Goal: Task Accomplishment & Management: Manage account settings

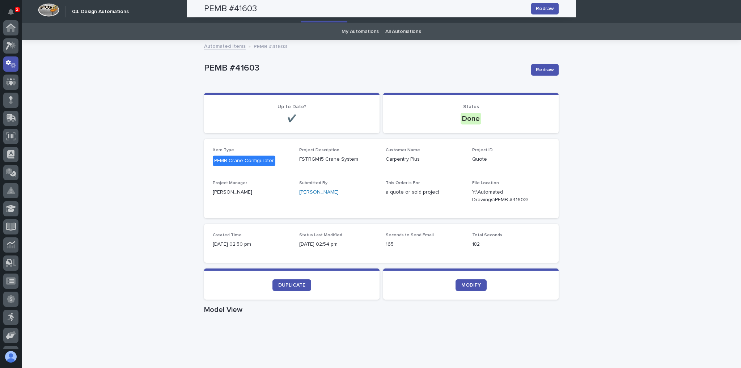
scroll to position [36, 0]
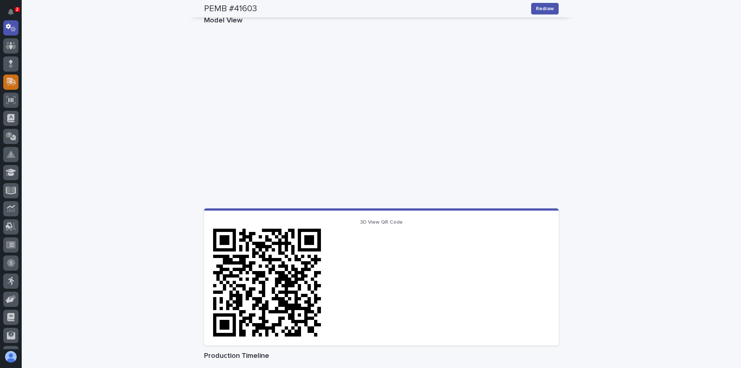
click at [17, 84] on div at bounding box center [10, 82] width 15 height 15
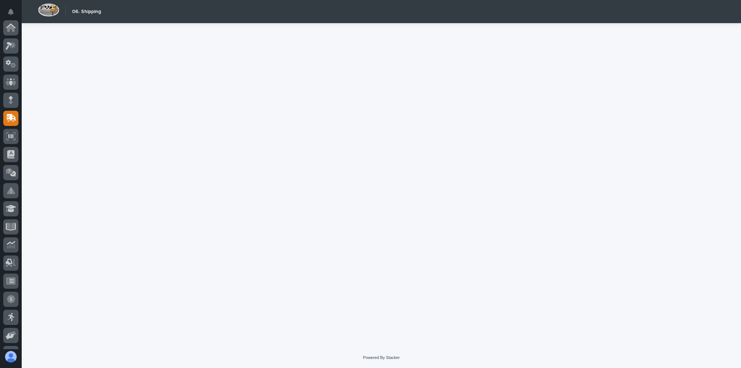
scroll to position [87, 0]
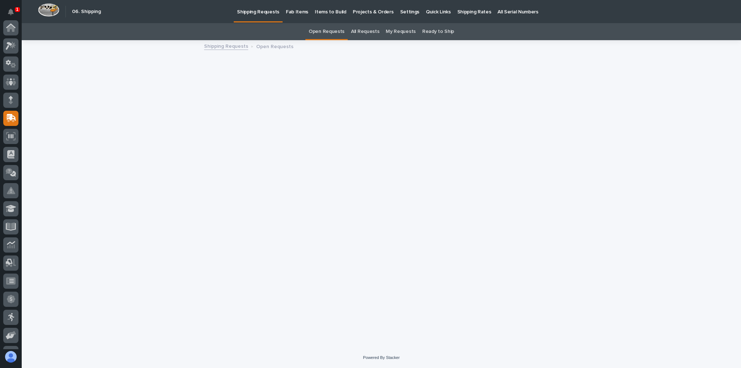
scroll to position [87, 0]
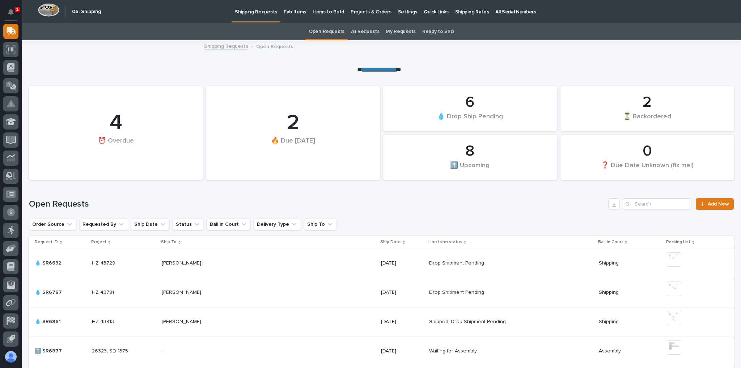
click at [456, 11] on p "Shipping Rates" at bounding box center [472, 7] width 34 height 15
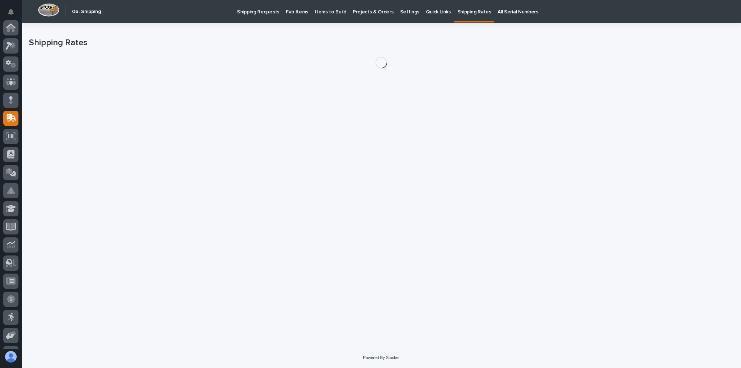
scroll to position [87, 0]
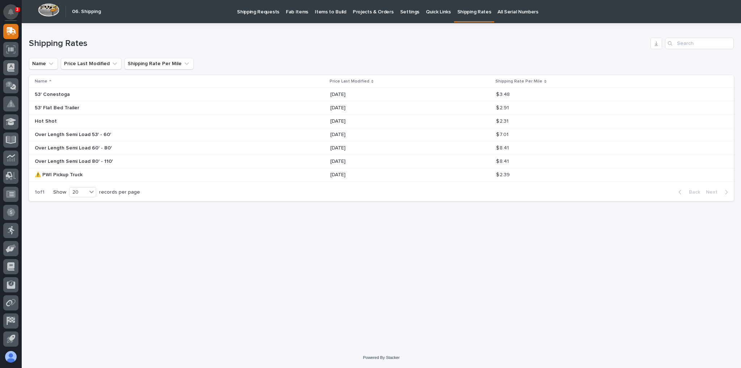
click at [10, 11] on icon "Notifications" at bounding box center [11, 12] width 6 height 7
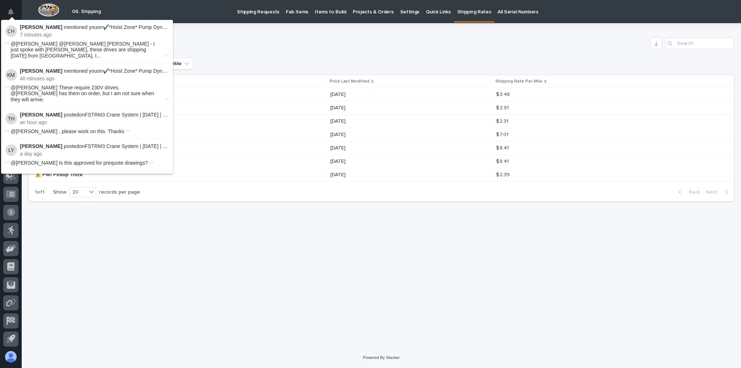
click at [206, 43] on h1 "Shipping Rates" at bounding box center [338, 43] width 619 height 10
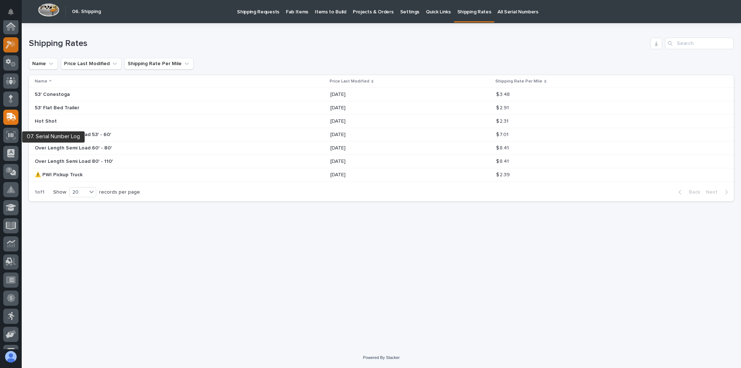
scroll to position [0, 0]
click at [8, 45] on icon at bounding box center [9, 46] width 7 height 8
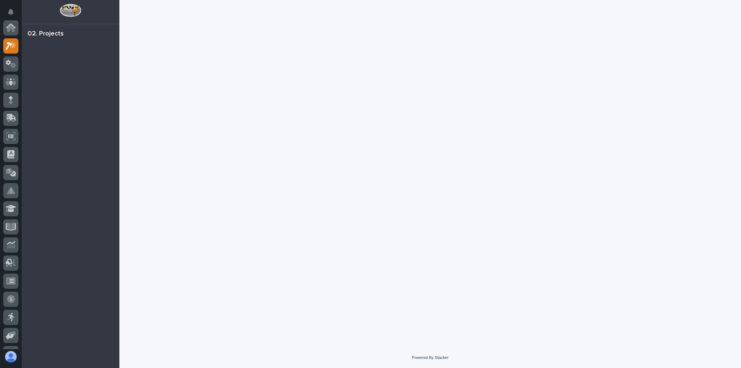
scroll to position [18, 0]
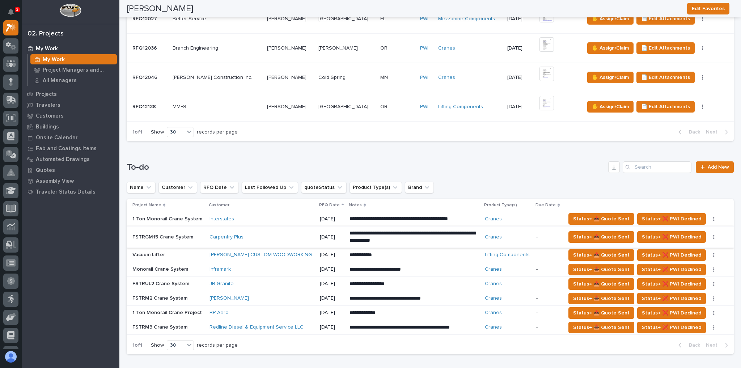
scroll to position [232, 0]
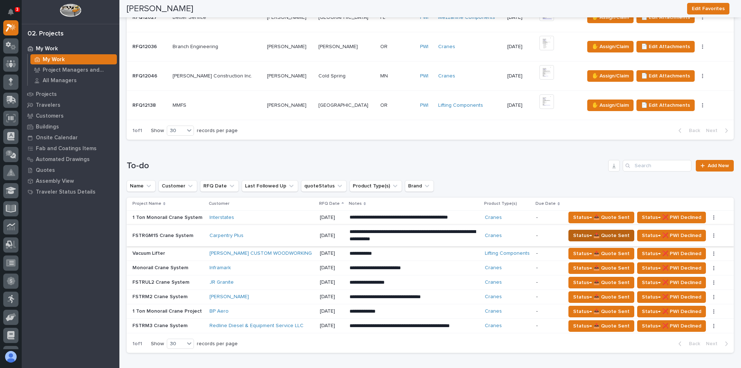
click at [582, 233] on span "Status→ 📤 Quote Sent" at bounding box center [601, 235] width 56 height 9
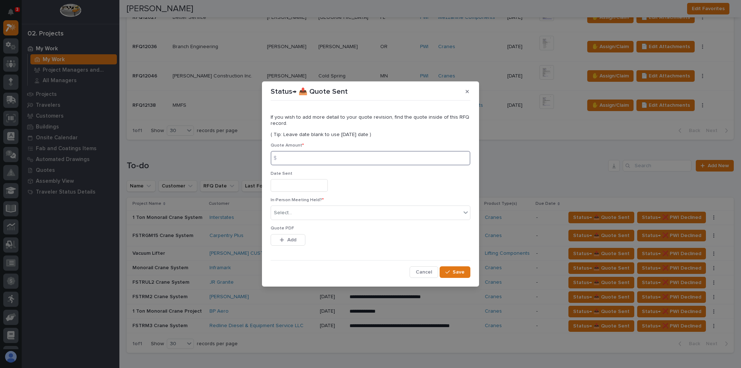
click at [322, 157] on input at bounding box center [371, 158] width 200 height 14
click at [298, 162] on input at bounding box center [371, 158] width 200 height 14
click at [303, 156] on input at bounding box center [371, 158] width 200 height 14
type input "385899"
click at [288, 210] on div "Select..." at bounding box center [283, 213] width 18 height 8
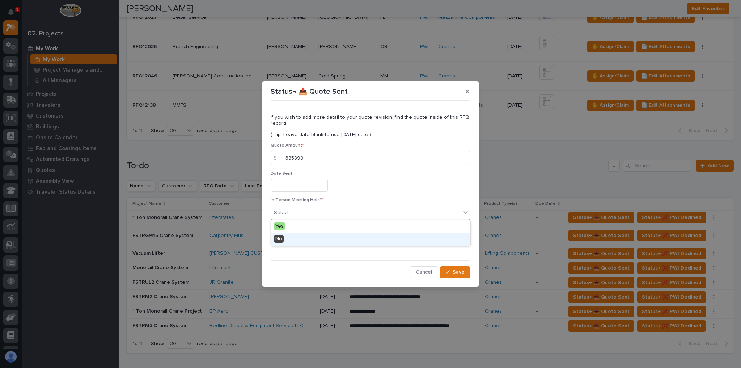
click at [286, 235] on div "No" at bounding box center [370, 239] width 199 height 13
click at [288, 241] on span "Add" at bounding box center [291, 240] width 9 height 7
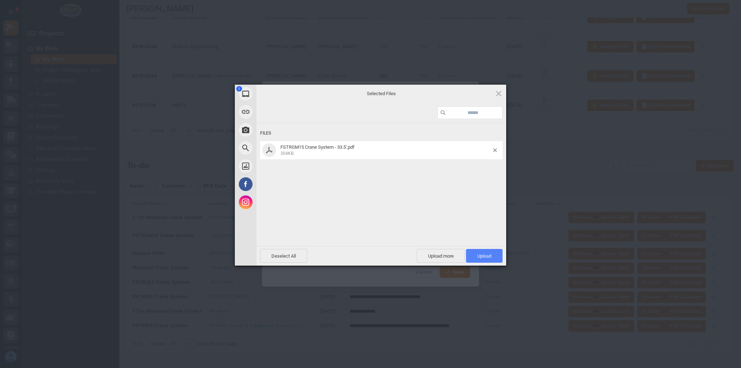
click at [496, 257] on span "Upload 1" at bounding box center [484, 256] width 37 height 14
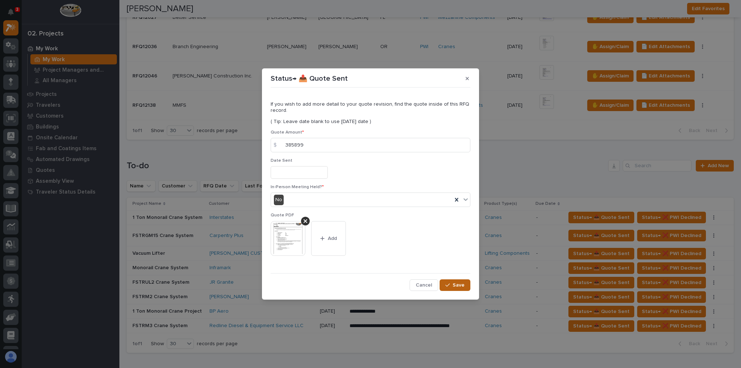
click at [455, 281] on button "Save" at bounding box center [455, 285] width 31 height 12
